Goal: Navigation & Orientation: Find specific page/section

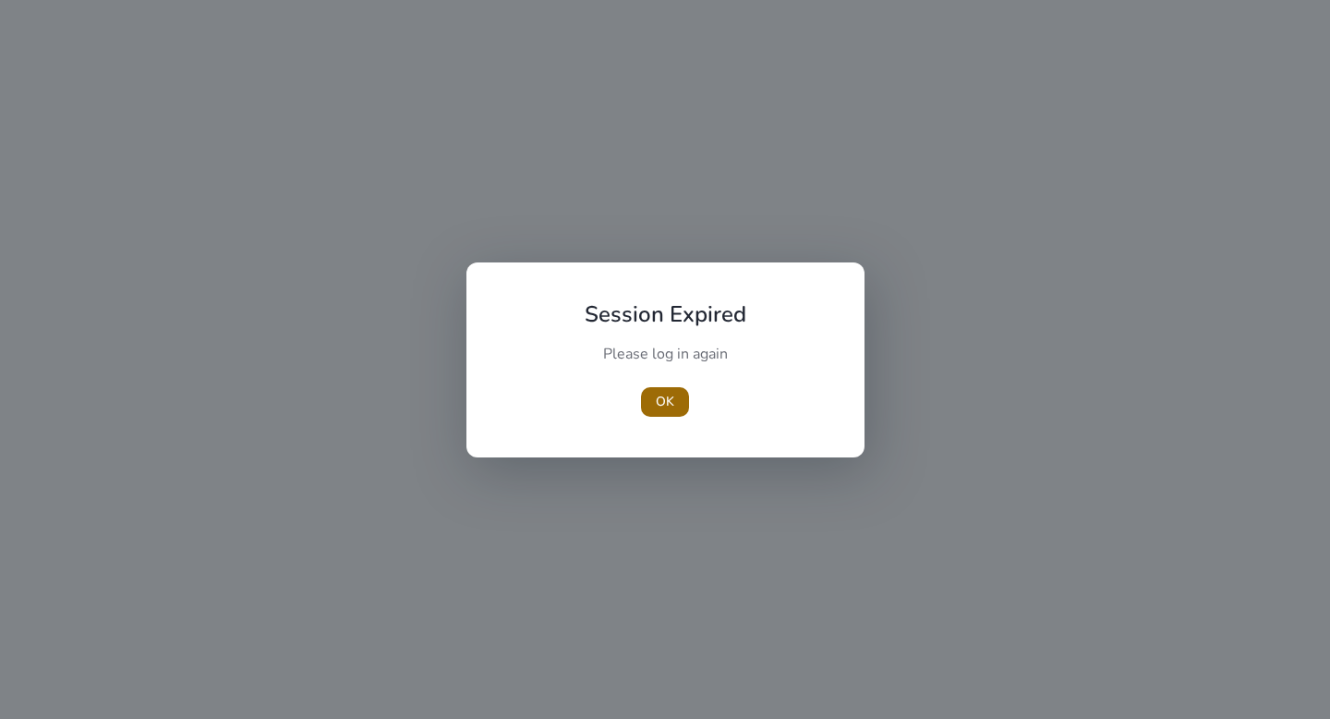
click at [659, 409] on span "OK" at bounding box center [665, 401] width 18 height 19
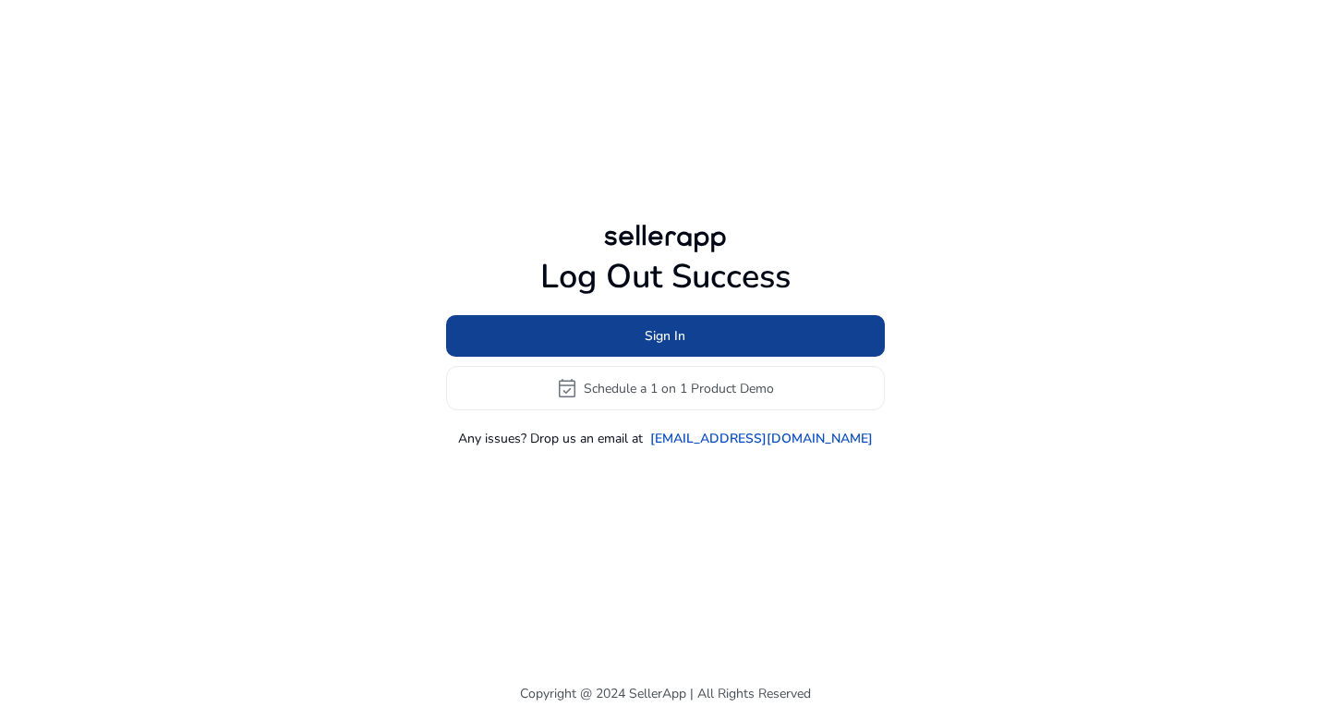
click at [670, 337] on span "Sign In" at bounding box center [665, 335] width 41 height 19
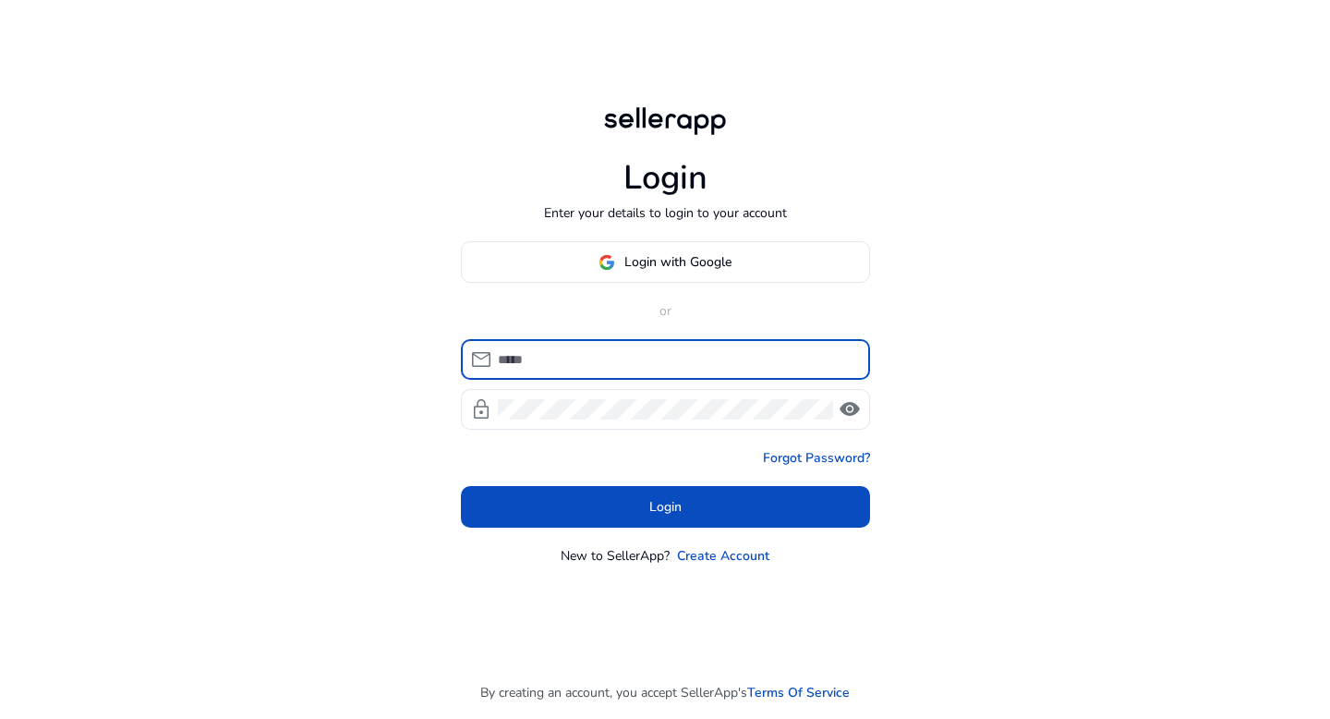
click at [648, 356] on input at bounding box center [676, 359] width 357 height 20
click at [709, 248] on span at bounding box center [665, 262] width 407 height 44
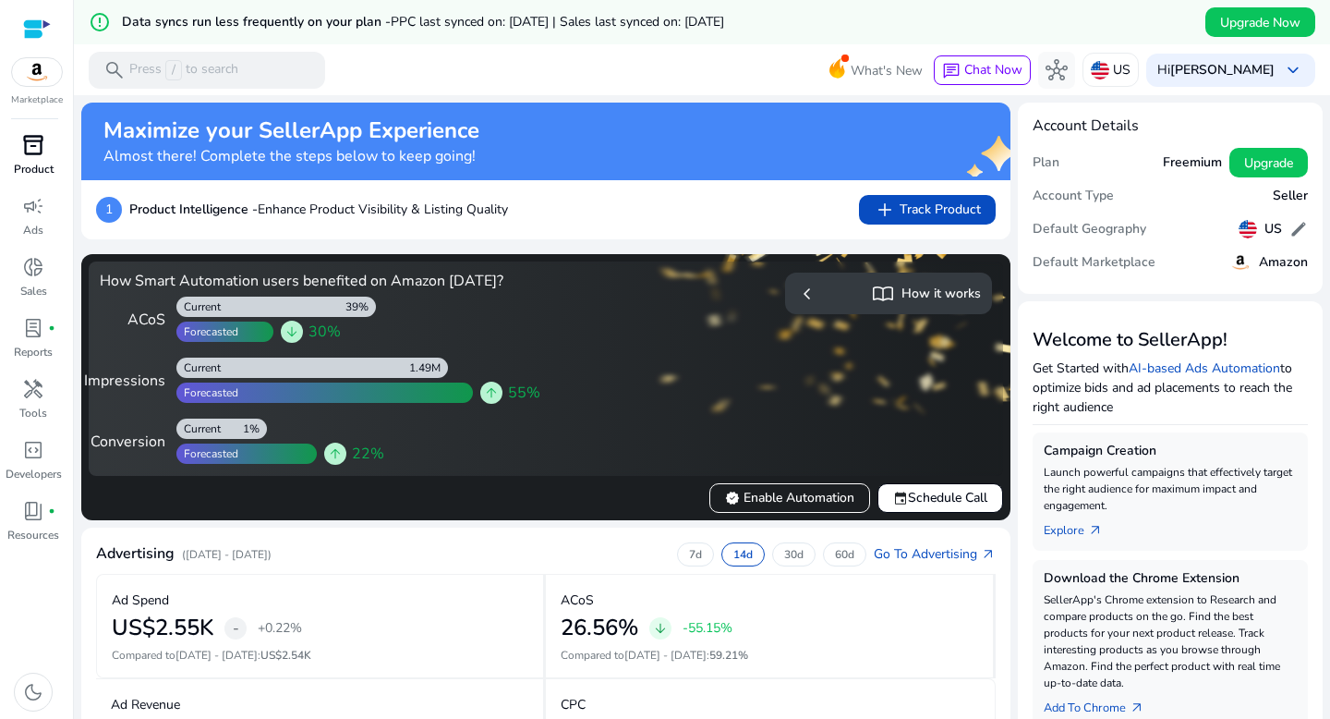
click at [24, 156] on span "inventory_2" at bounding box center [33, 145] width 22 height 22
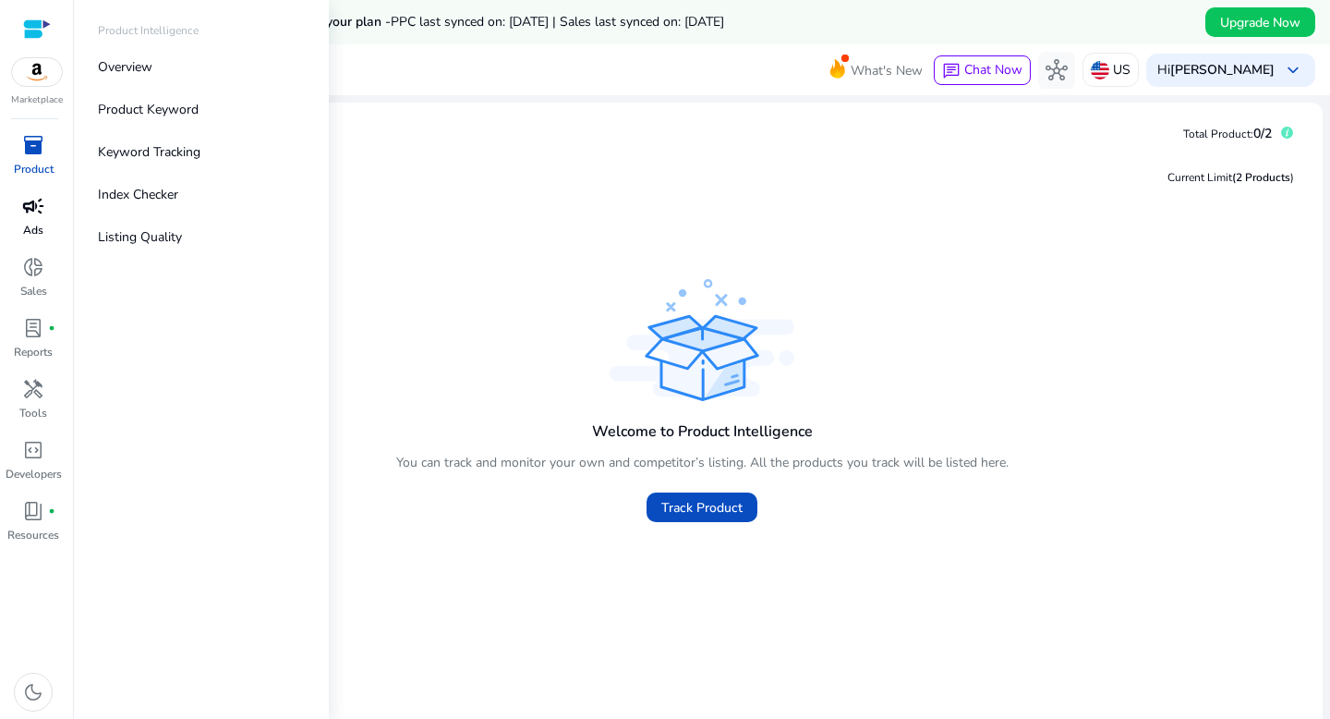
click at [26, 211] on span "campaign" at bounding box center [33, 206] width 22 height 22
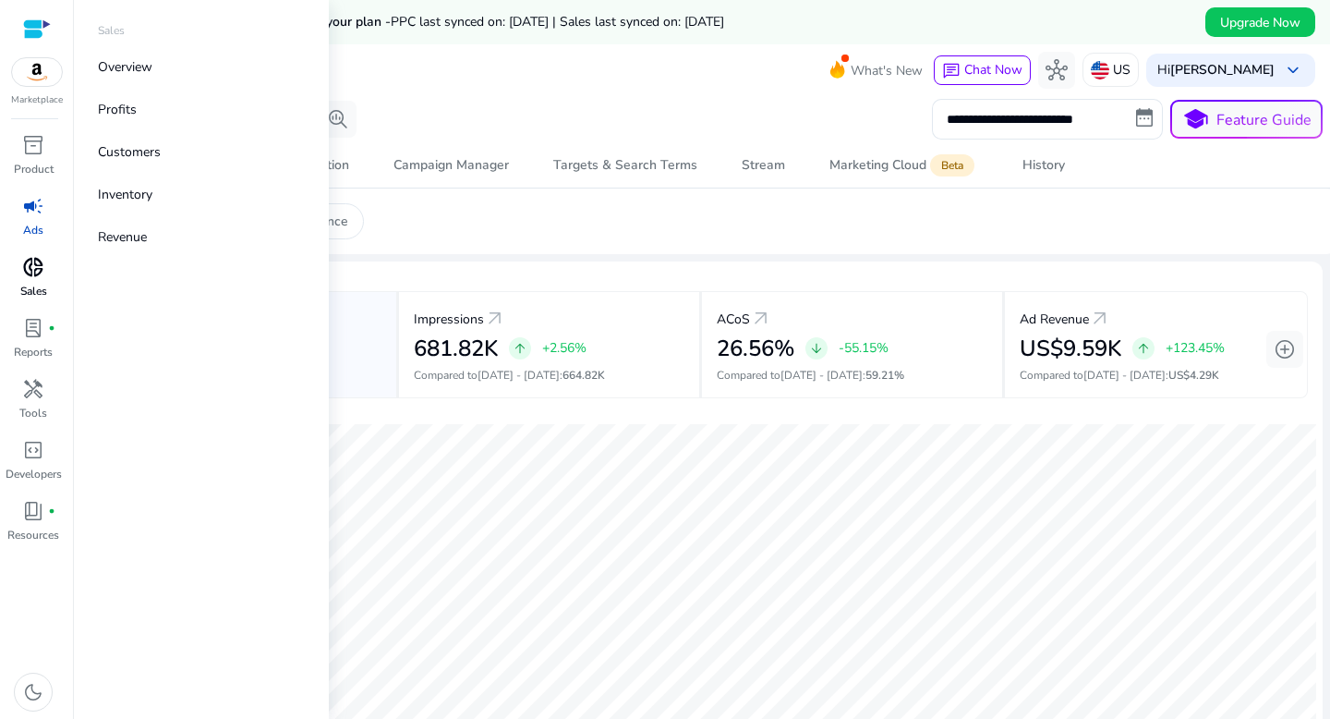
click at [38, 277] on span "donut_small" at bounding box center [33, 267] width 22 height 22
